Goal: Transaction & Acquisition: Purchase product/service

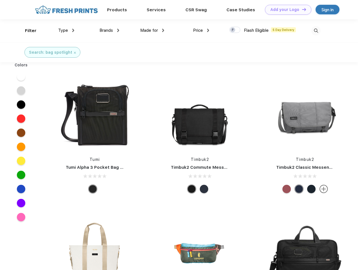
click at [286, 10] on link "Add your Logo Design Tool" at bounding box center [288, 10] width 46 height 10
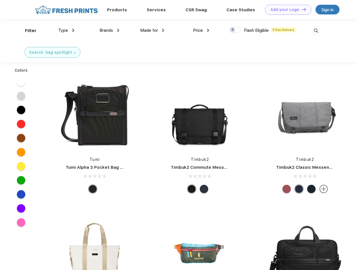
click at [0, 0] on div "Design Tool" at bounding box center [0, 0] width 0 height 0
click at [302, 9] on link "Add your Logo Design Tool" at bounding box center [288, 10] width 46 height 10
click at [27, 31] on div "Filter" at bounding box center [31, 31] width 12 height 6
click at [66, 30] on span "Type" at bounding box center [63, 30] width 10 height 5
click at [109, 30] on span "Brands" at bounding box center [106, 30] width 13 height 5
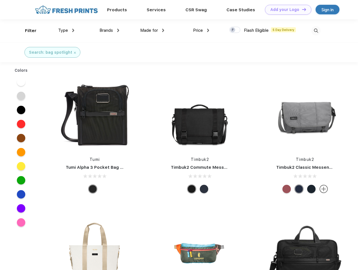
click at [152, 30] on span "Made for" at bounding box center [149, 30] width 18 height 5
click at [201, 30] on span "Price" at bounding box center [198, 30] width 10 height 5
click at [235, 30] on div at bounding box center [234, 30] width 11 height 6
click at [233, 30] on input "checkbox" at bounding box center [231, 28] width 4 height 4
click at [316, 31] on img at bounding box center [316, 30] width 9 height 9
